Goal: Information Seeking & Learning: Learn about a topic

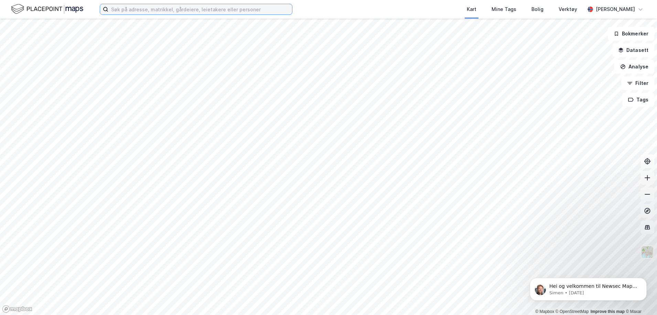
click at [196, 10] on input at bounding box center [200, 9] width 184 height 10
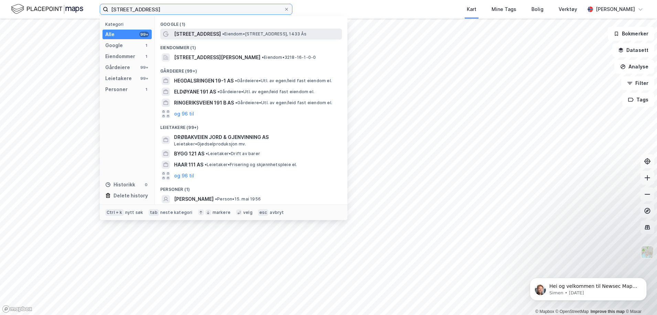
type input "[STREET_ADDRESS]"
click at [210, 35] on span "[STREET_ADDRESS]" at bounding box center [197, 34] width 47 height 8
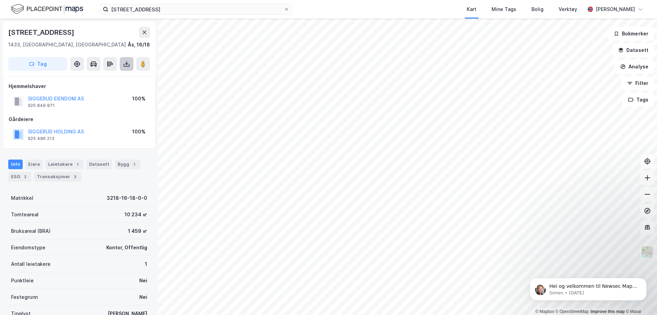
click at [124, 66] on icon at bounding box center [127, 65] width 6 height 3
click at [102, 77] on div "Last ned grunnbok" at bounding box center [93, 78] width 40 height 6
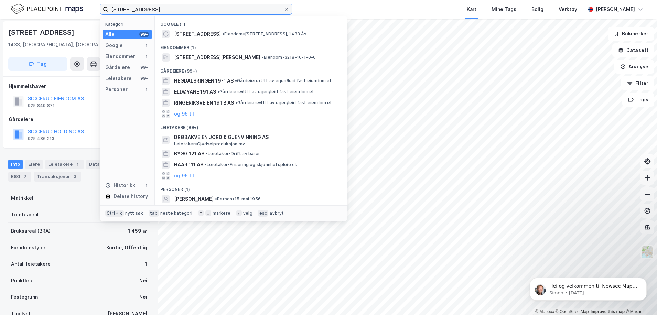
drag, startPoint x: 158, startPoint y: 8, endPoint x: 112, endPoint y: 10, distance: 45.5
click at [112, 10] on input "[STREET_ADDRESS]" at bounding box center [195, 9] width 175 height 10
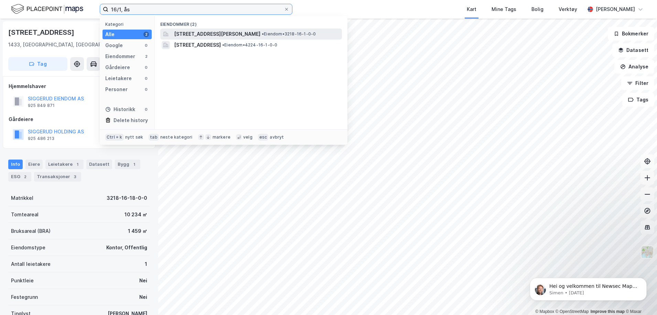
type input "16/1, ås"
click at [237, 36] on span "[STREET_ADDRESS][PERSON_NAME]" at bounding box center [217, 34] width 86 height 8
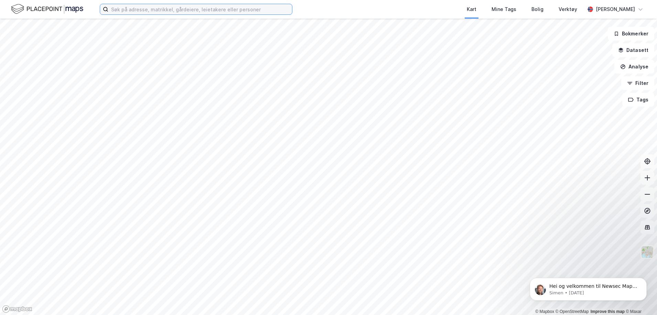
click at [157, 8] on input at bounding box center [200, 9] width 184 height 10
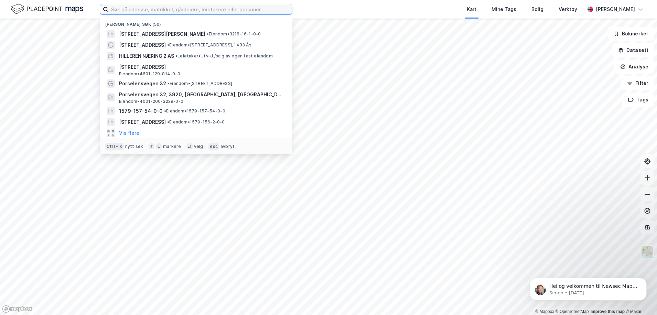
paste input "1.1 Haug Miljøpark AS"
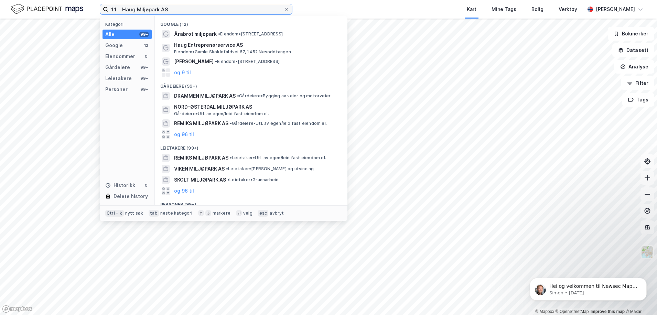
click at [123, 9] on input "1.1 Haug Miljøpark AS" at bounding box center [195, 9] width 175 height 10
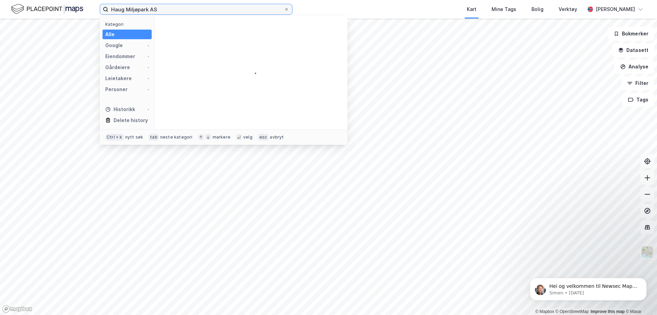
click at [163, 5] on input "Haug Miljøpark AS" at bounding box center [195, 9] width 175 height 10
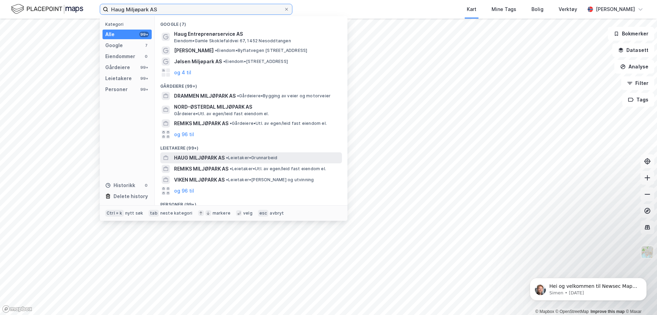
type input "Haug Miljøpark AS"
click at [204, 159] on span "HAUG MILJØPARK AS" at bounding box center [199, 158] width 51 height 8
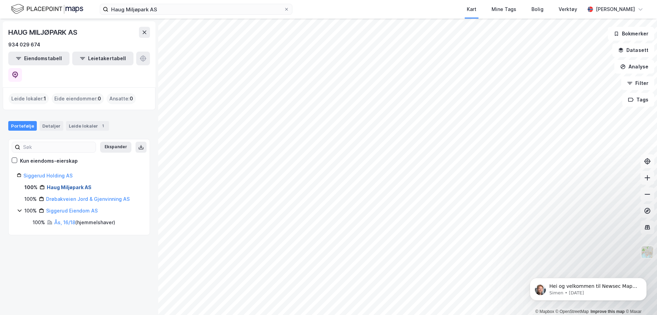
click at [70, 184] on link "Haug Miljøpark AS" at bounding box center [69, 187] width 45 height 6
drag, startPoint x: 170, startPoint y: 9, endPoint x: 57, endPoint y: 4, distance: 112.3
click at [57, 4] on div "Haug Miljøpark AS Kart Mine Tags Bolig Verktøy John-Harald Levernæs" at bounding box center [328, 9] width 657 height 19
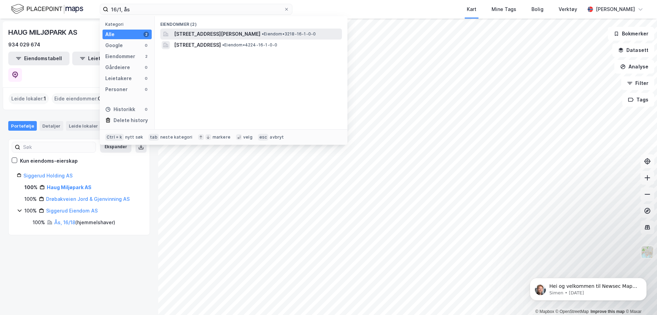
click at [229, 31] on span "[STREET_ADDRESS][PERSON_NAME]" at bounding box center [217, 34] width 86 height 8
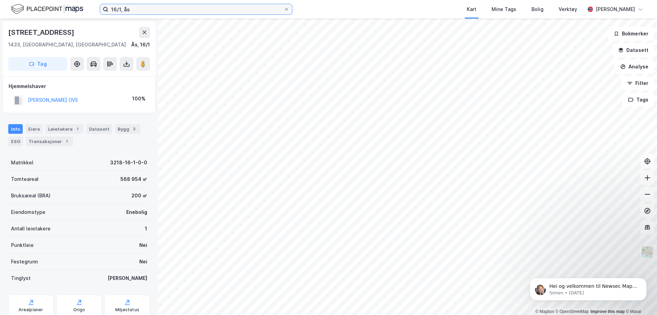
click at [139, 10] on input "16/1, ås" at bounding box center [195, 9] width 175 height 10
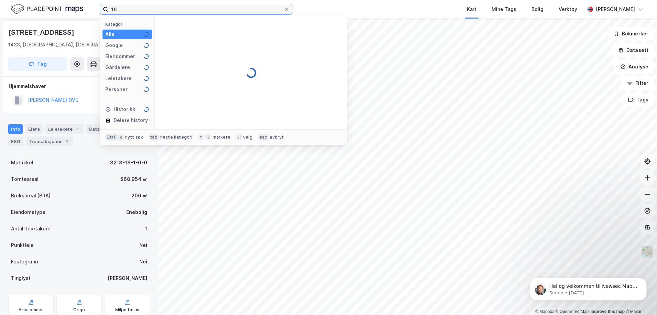
type input "1"
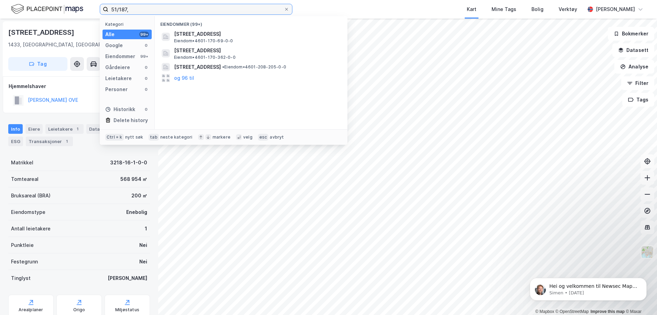
click at [147, 11] on input "51/187," at bounding box center [195, 9] width 175 height 10
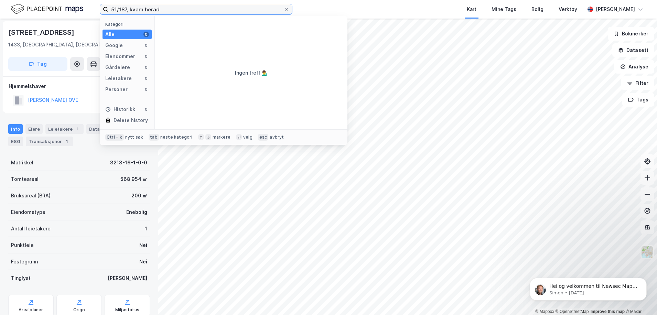
click at [147, 9] on input "51/187, kvam herad" at bounding box center [195, 9] width 175 height 10
drag, startPoint x: 173, startPoint y: 8, endPoint x: 142, endPoint y: 10, distance: 30.4
click at [142, 10] on input "51/187, kvam herad" at bounding box center [195, 9] width 175 height 10
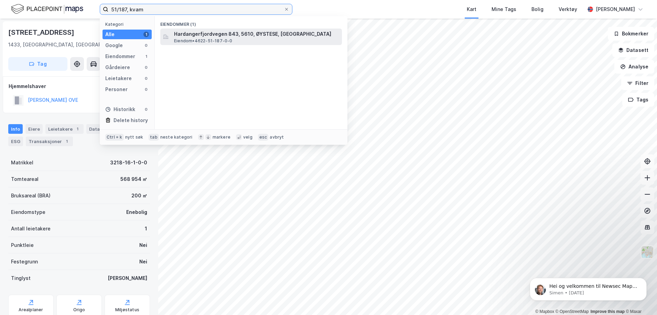
type input "51/187, kvam"
click at [234, 39] on div "Hardangerfjordvegen 843, 5610, ØYSTESE, KVAM Eiendom • 4622-51-187-0-0" at bounding box center [257, 37] width 167 height 14
